Goal: Transaction & Acquisition: Purchase product/service

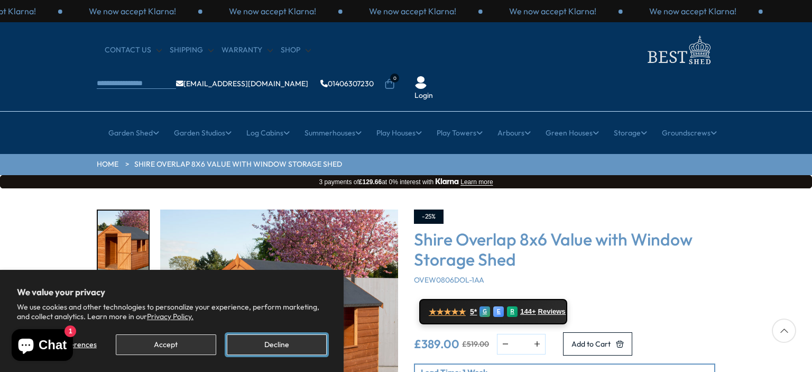
click at [283, 341] on button "Decline" at bounding box center [277, 344] width 100 height 21
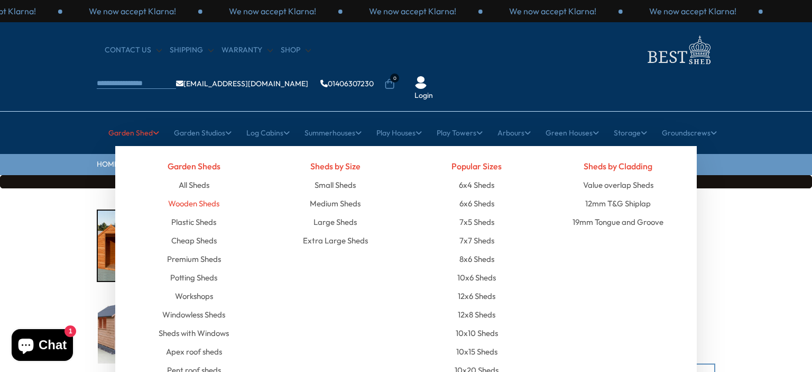
click at [202, 194] on link "Wooden Sheds" at bounding box center [193, 203] width 51 height 18
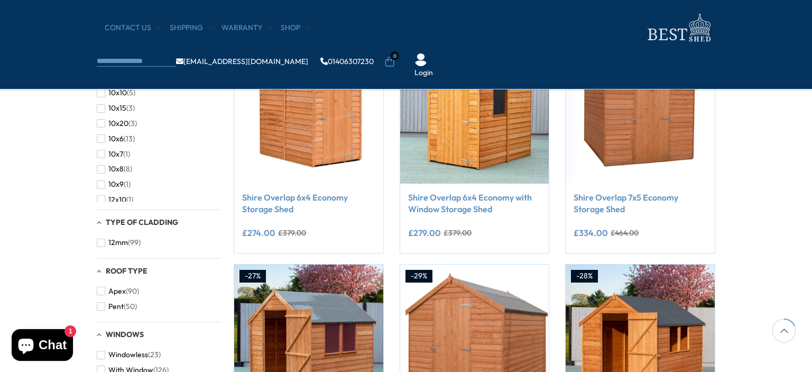
scroll to position [233, 0]
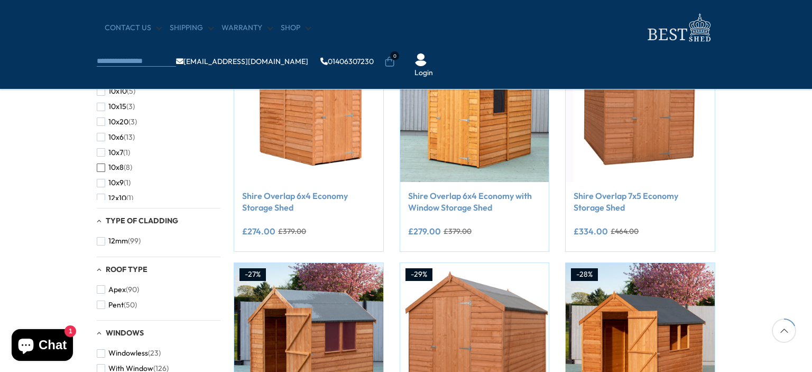
click at [103, 164] on span "button" at bounding box center [101, 167] width 8 height 8
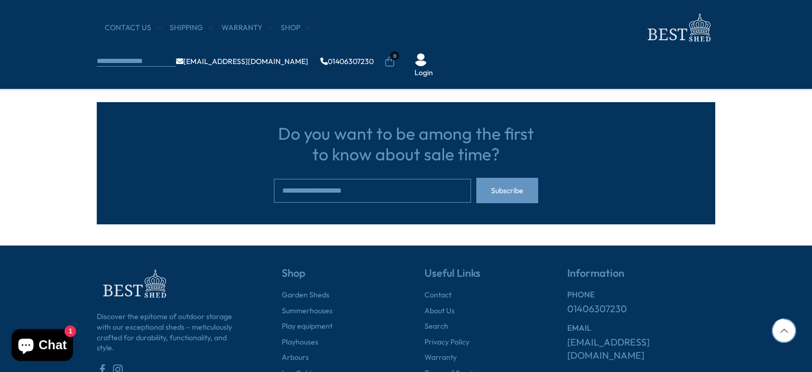
scroll to position [909, 0]
